Goal: Task Accomplishment & Management: Use online tool/utility

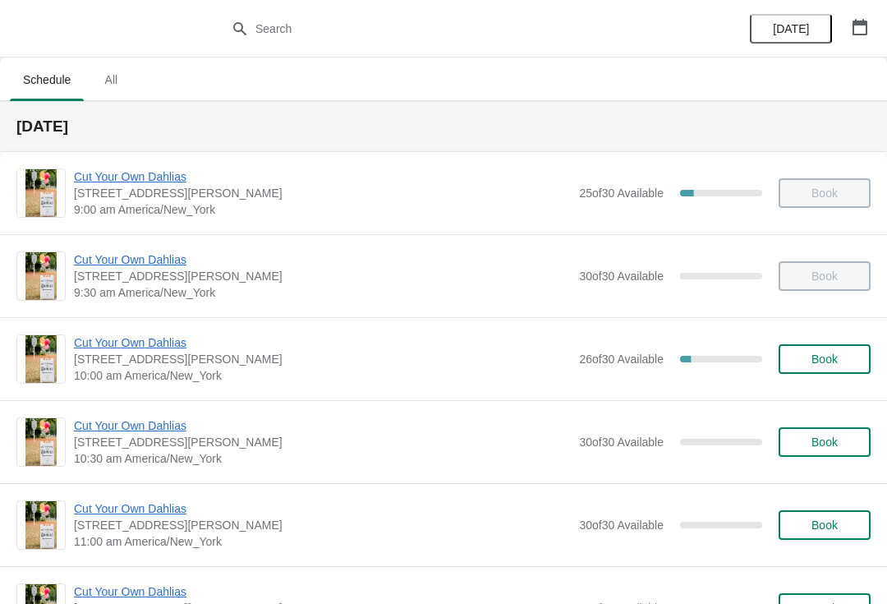
click at [429, 168] on span "Cut Your Own Dahlias" at bounding box center [322, 176] width 497 height 16
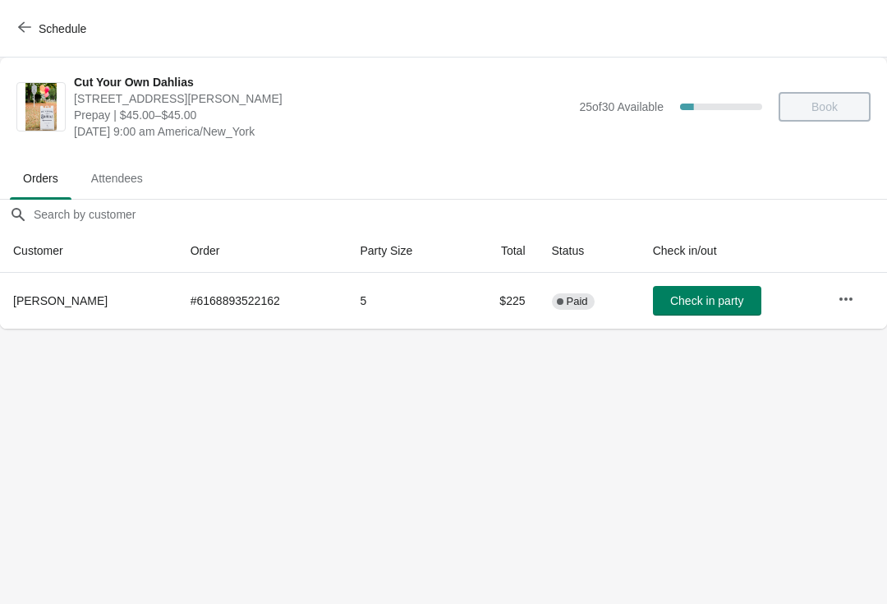
click at [701, 296] on span "Check in party" at bounding box center [706, 300] width 73 height 13
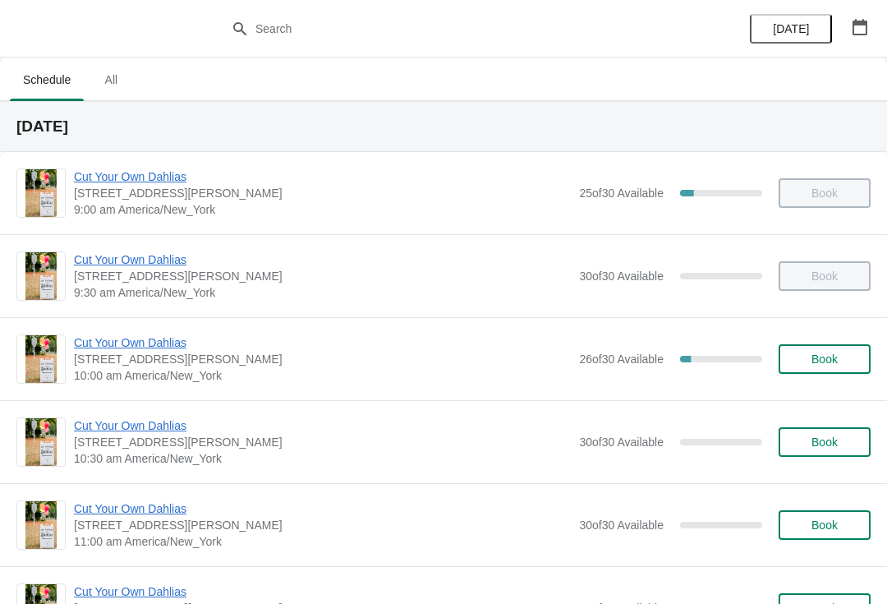
click at [333, 348] on span "Cut Your Own Dahlias" at bounding box center [322, 342] width 497 height 16
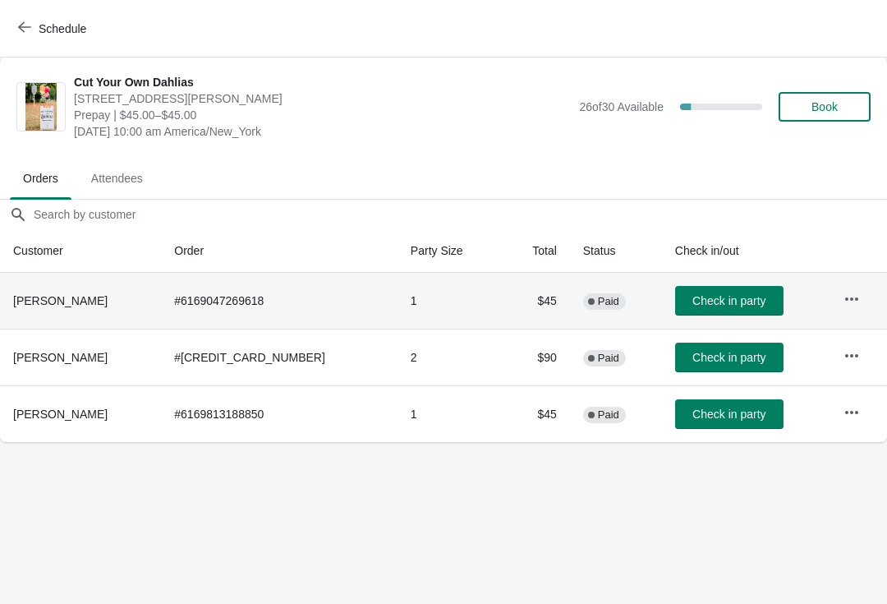
click at [709, 278] on td "Check in party" at bounding box center [746, 301] width 168 height 56
click at [708, 303] on span "Check in party" at bounding box center [728, 300] width 73 height 13
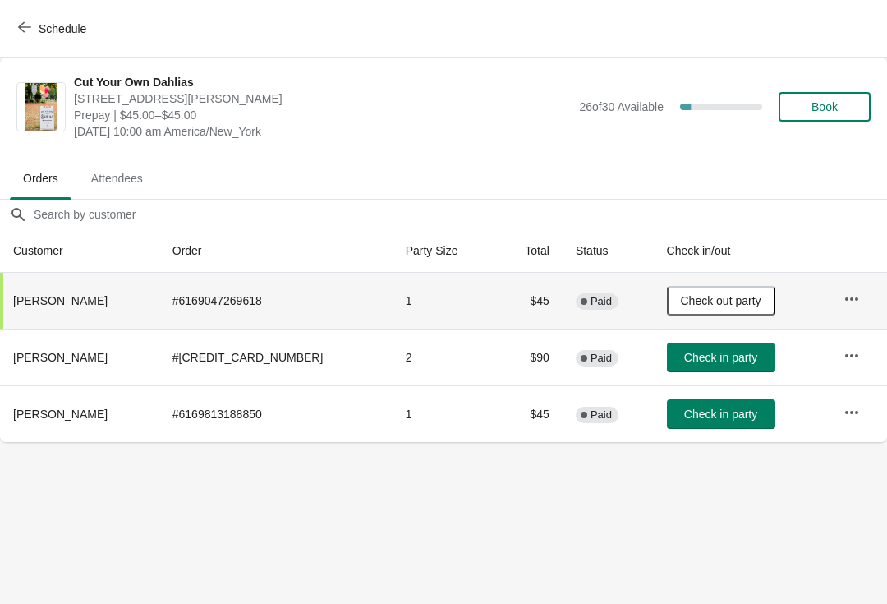
click at [719, 352] on span "Check in party" at bounding box center [720, 357] width 73 height 13
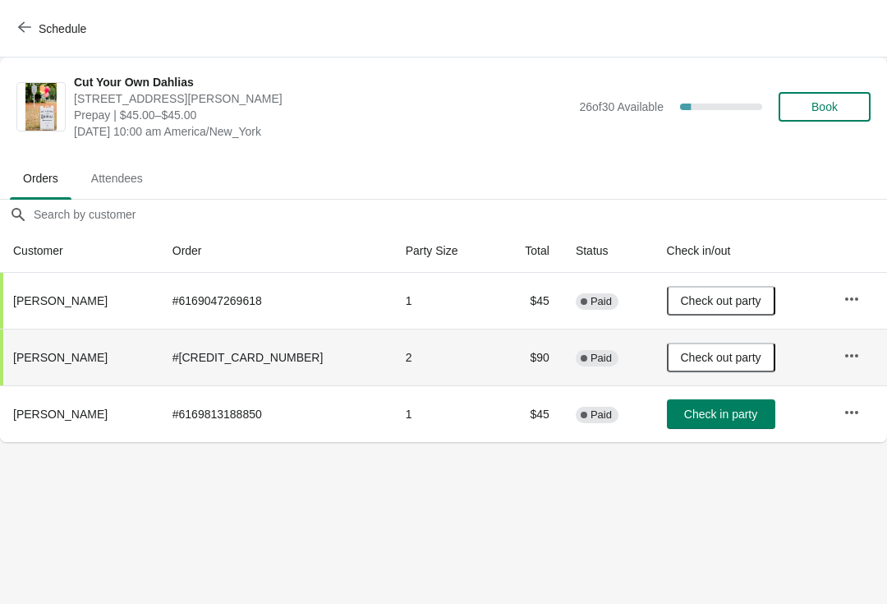
click at [693, 437] on td "Check in party" at bounding box center [742, 413] width 177 height 57
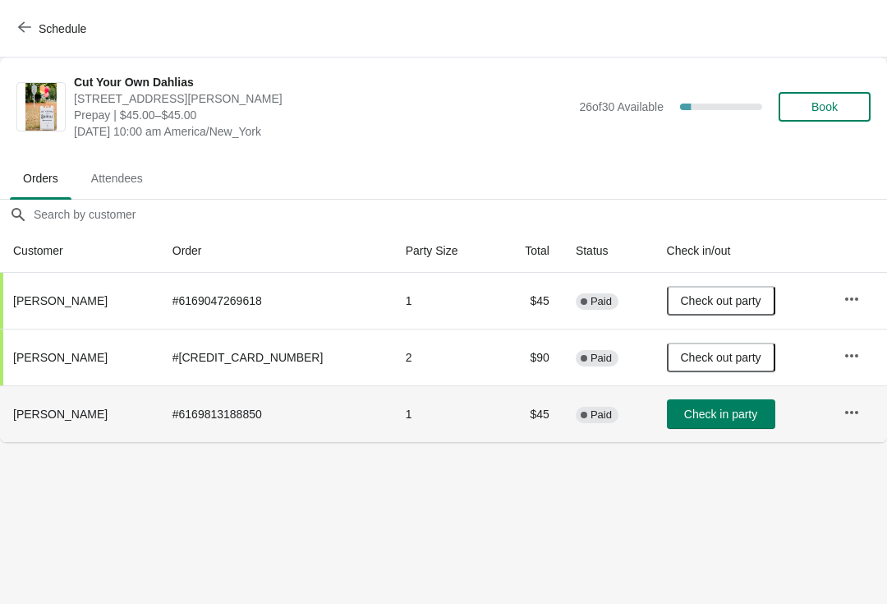
click at [730, 422] on button "Check in party" at bounding box center [721, 414] width 108 height 30
click at [704, 414] on span "Check out party" at bounding box center [721, 413] width 80 height 13
click at [724, 410] on span "Check in party" at bounding box center [720, 413] width 73 height 13
